Goal: Task Accomplishment & Management: Complete application form

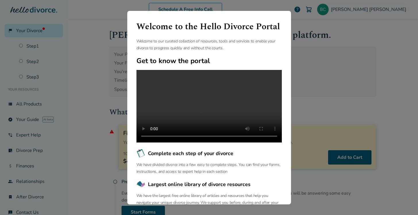
click at [100, 65] on div "Welcome to the Hello Divorce Portal Welcome to our curated collection of resour…" at bounding box center [209, 107] width 418 height 215
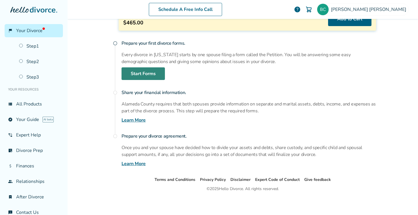
scroll to position [139, 0]
click at [138, 80] on div "What to Expect warning Filing Fee for Alameda County You will need to pay this …" at bounding box center [242, 67] width 267 height 200
click at [139, 71] on link "Start Forms" at bounding box center [142, 73] width 43 height 13
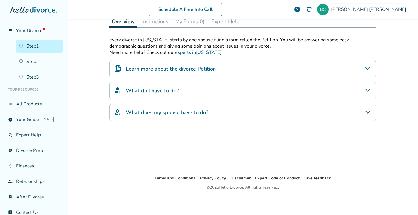
scroll to position [28, 0]
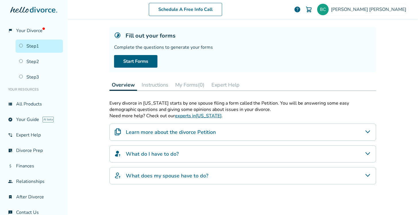
click at [35, 46] on link "Step 1" at bounding box center [39, 46] width 47 height 13
click at [127, 65] on link "Start Forms" at bounding box center [135, 61] width 43 height 13
